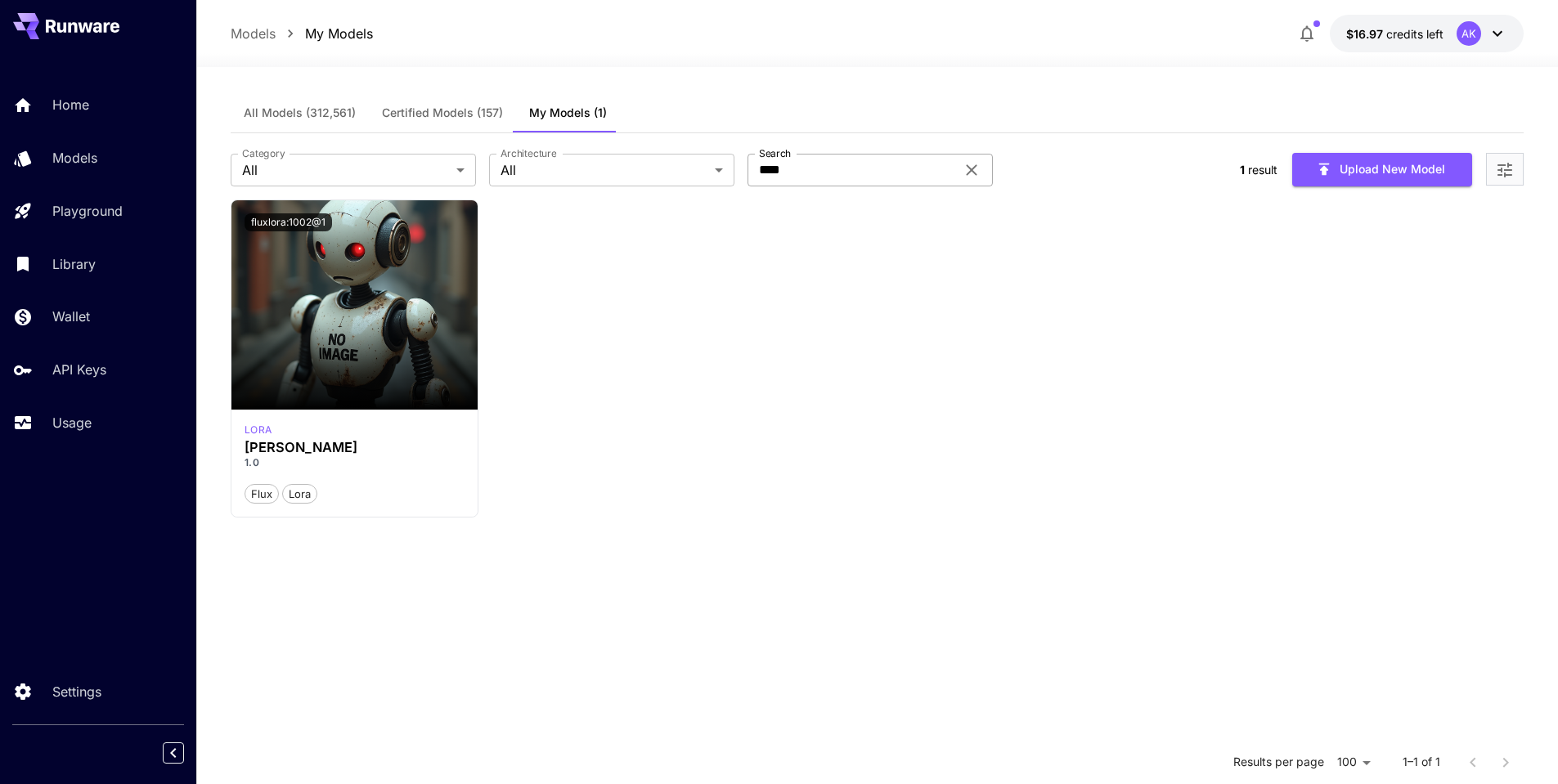
click at [973, 173] on icon at bounding box center [972, 170] width 20 height 20
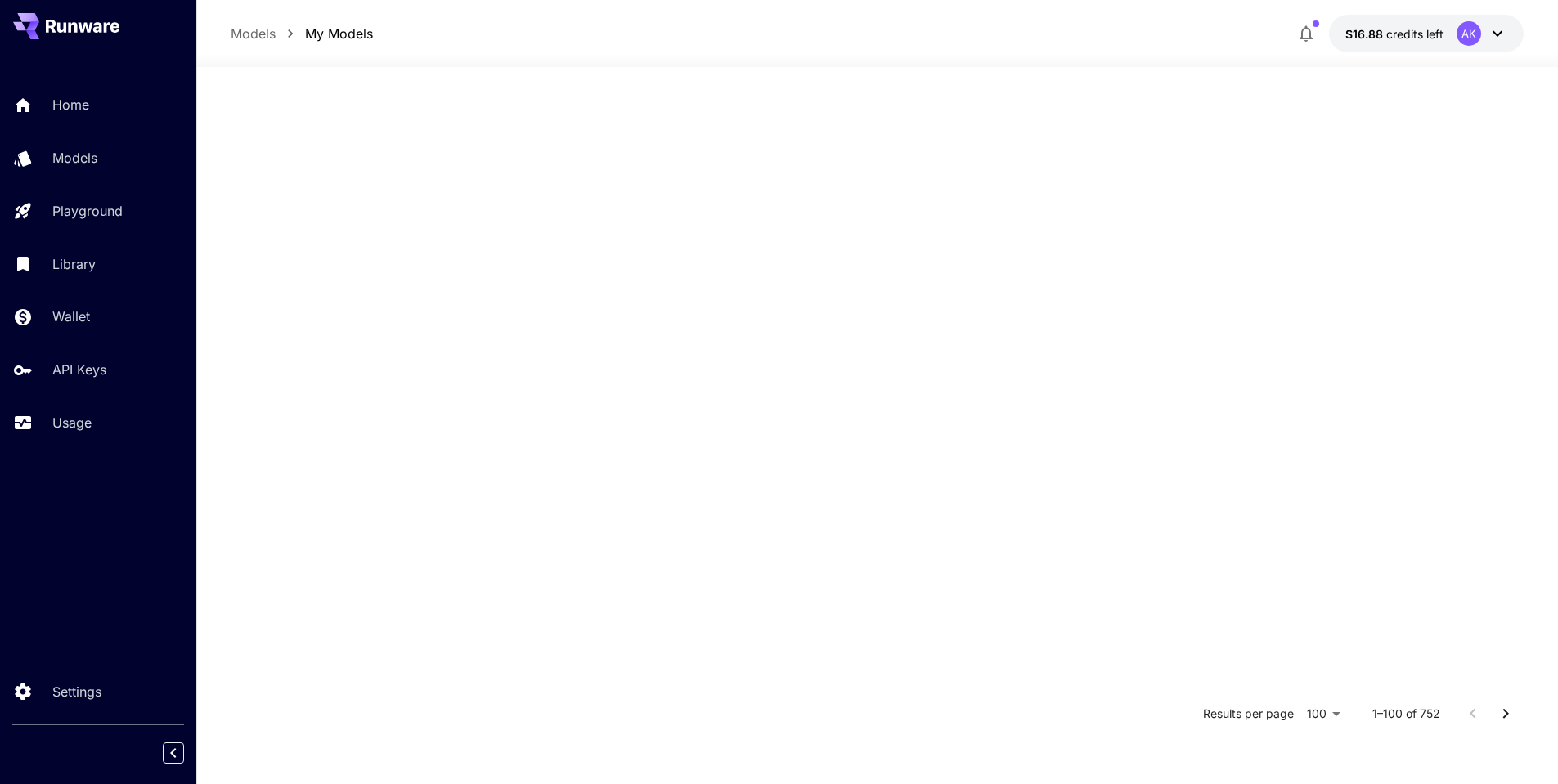
scroll to position [6128, 0]
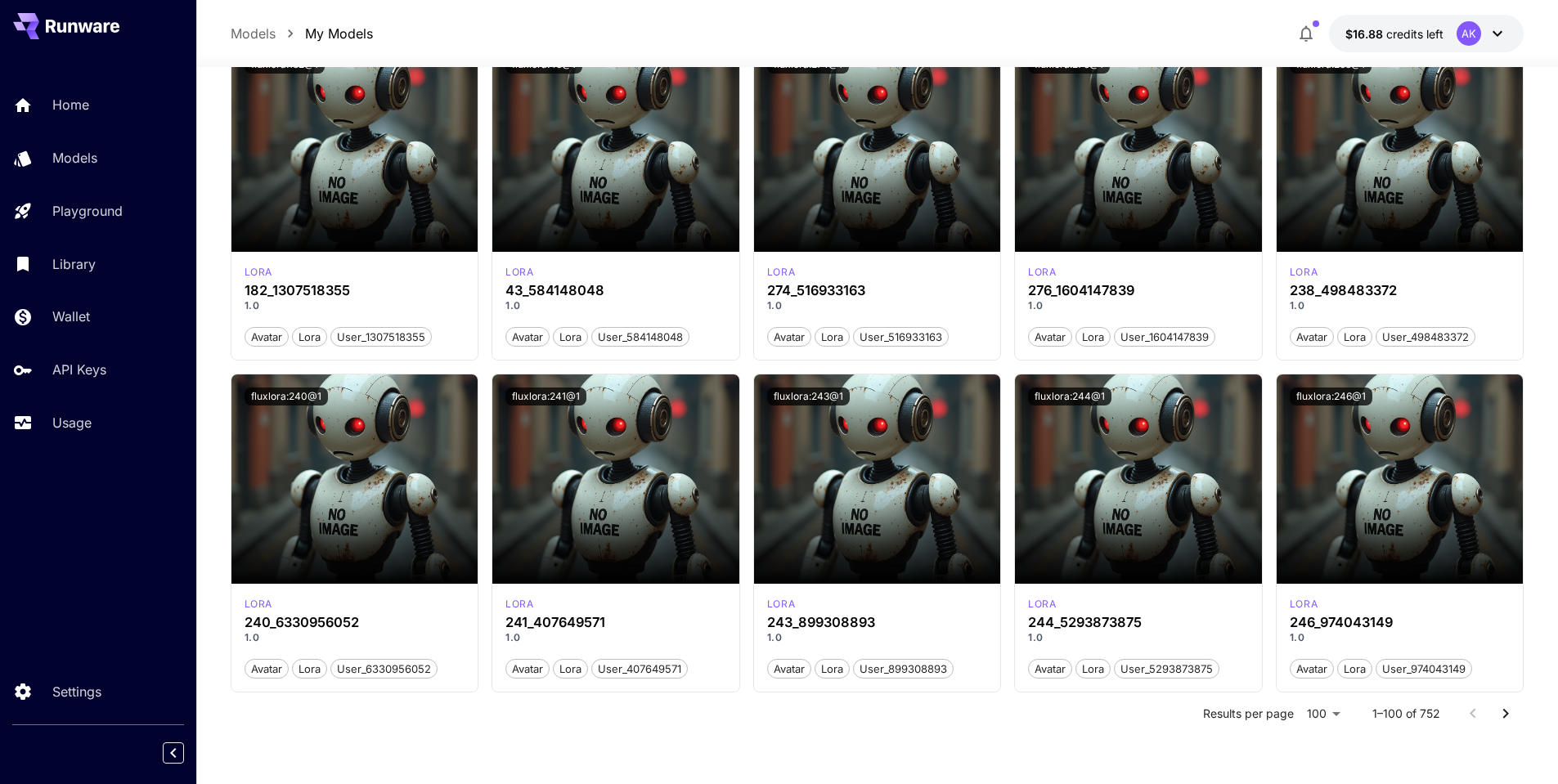
click at [1504, 709] on icon "Go to next page" at bounding box center [1506, 714] width 20 height 20
click at [1504, 710] on icon "Go to next page" at bounding box center [1506, 714] width 6 height 10
click at [1505, 714] on icon "Go to next page" at bounding box center [1506, 714] width 20 height 20
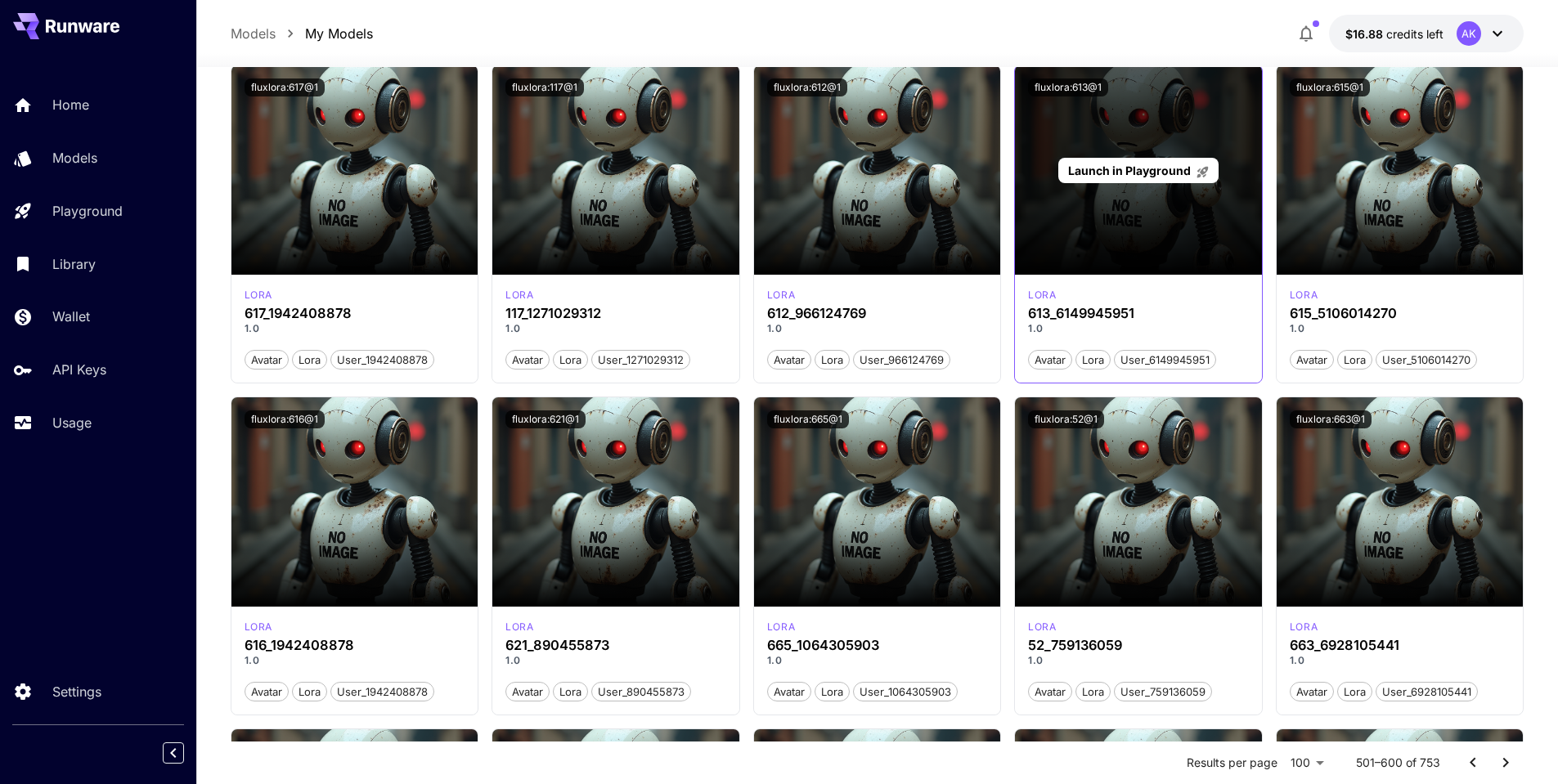
click at [1131, 169] on span "Launch in Playground" at bounding box center [1129, 170] width 123 height 14
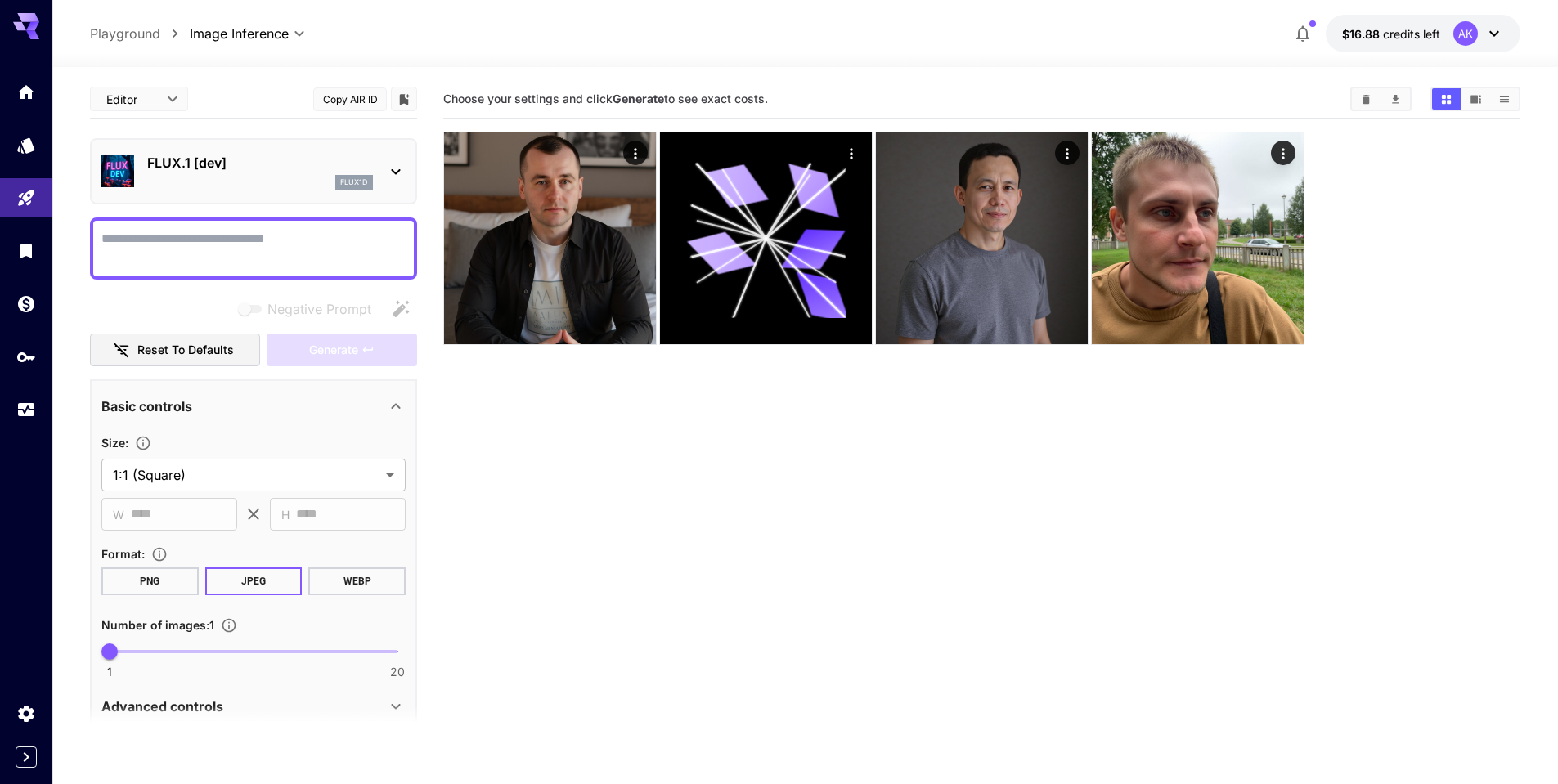
click at [156, 242] on textarea "Negative Prompt" at bounding box center [253, 248] width 304 height 40
type textarea "*"
type textarea "*******"
click at [329, 345] on span "Generate" at bounding box center [334, 349] width 50 height 21
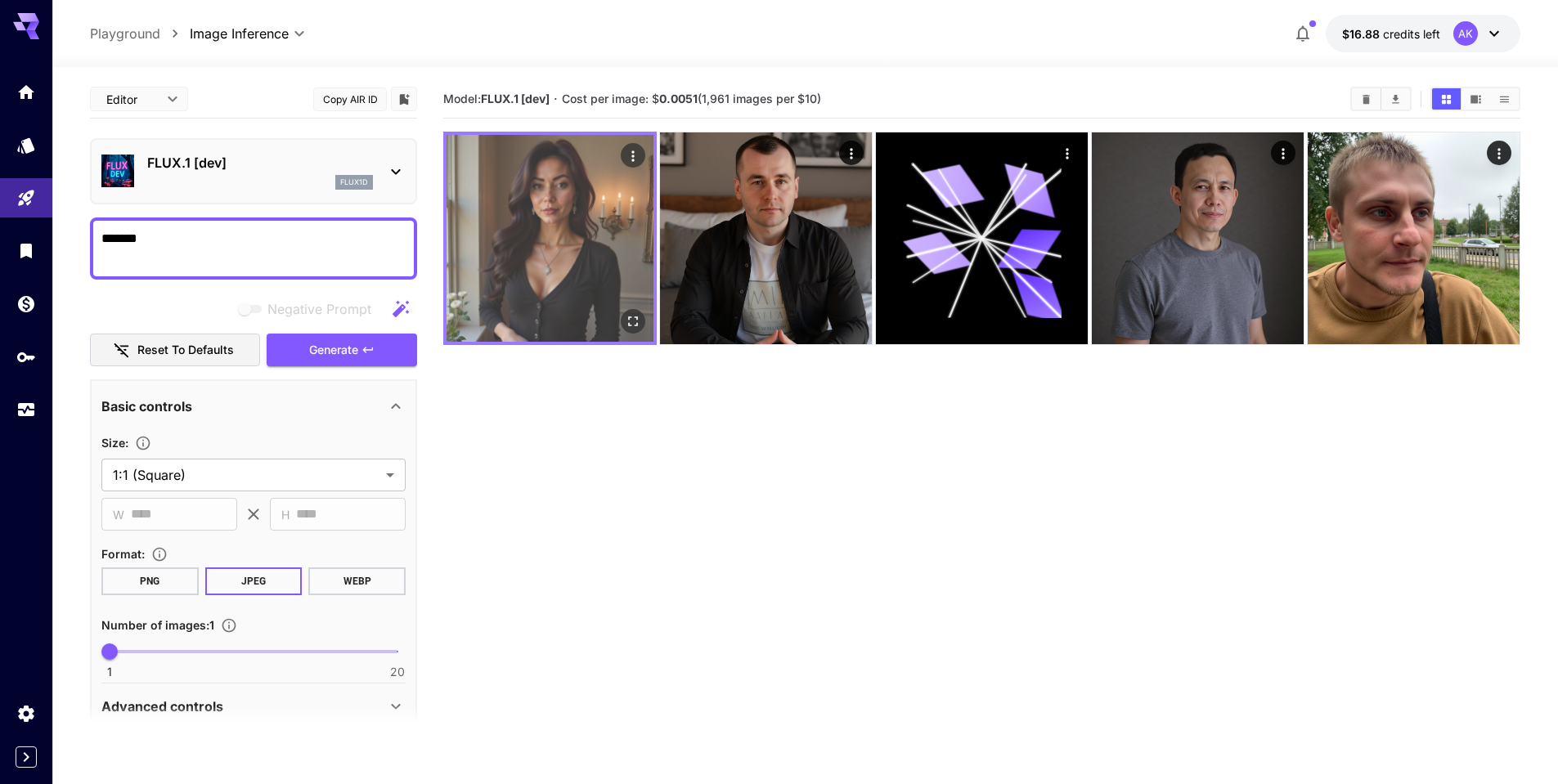
click at [573, 226] on img at bounding box center [550, 238] width 207 height 207
click at [630, 321] on icon "Open in fullscreen" at bounding box center [633, 321] width 17 height 17
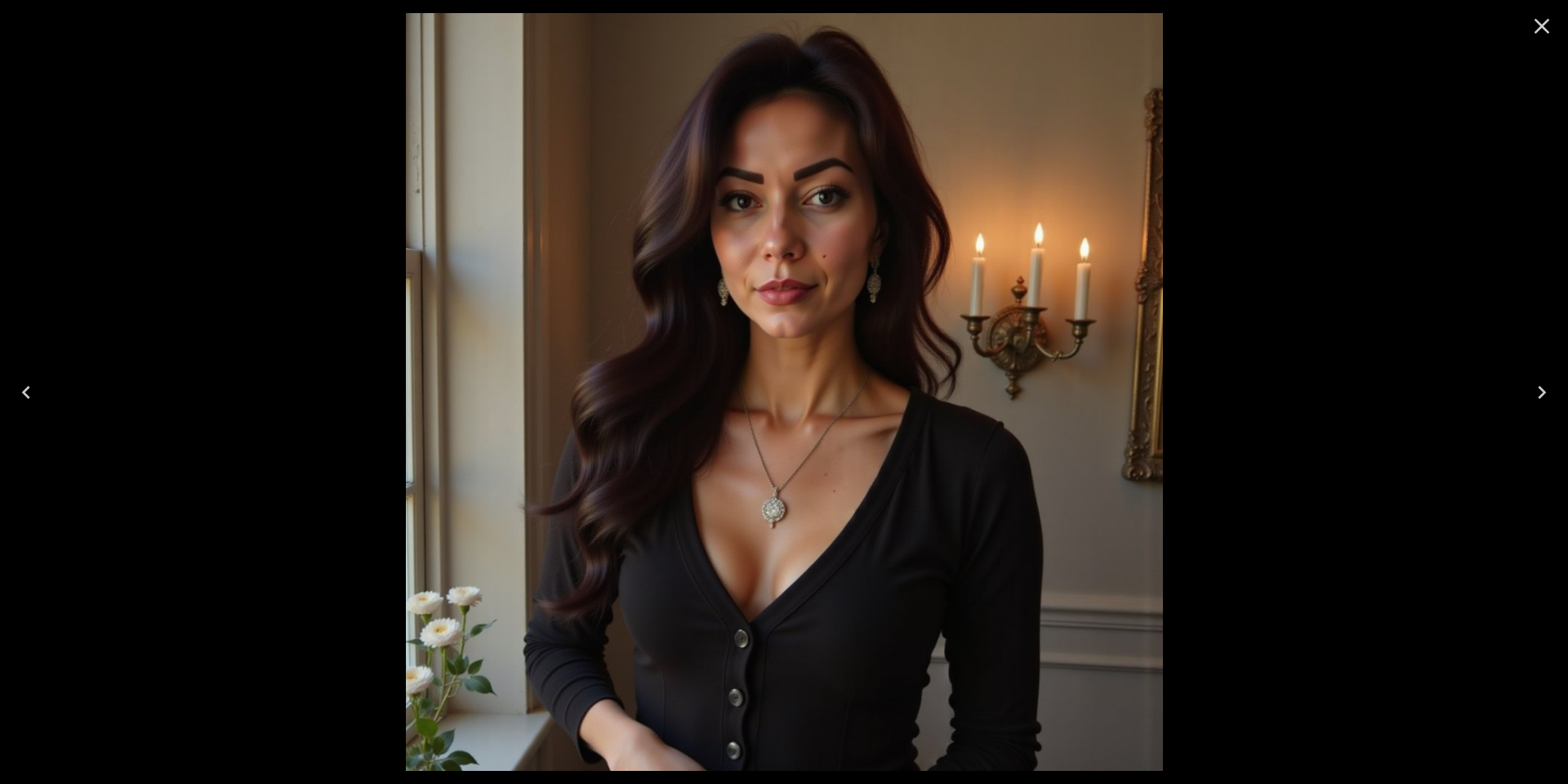
click at [1541, 26] on icon "Close" at bounding box center [1542, 27] width 16 height 16
